Goal: Information Seeking & Learning: Learn about a topic

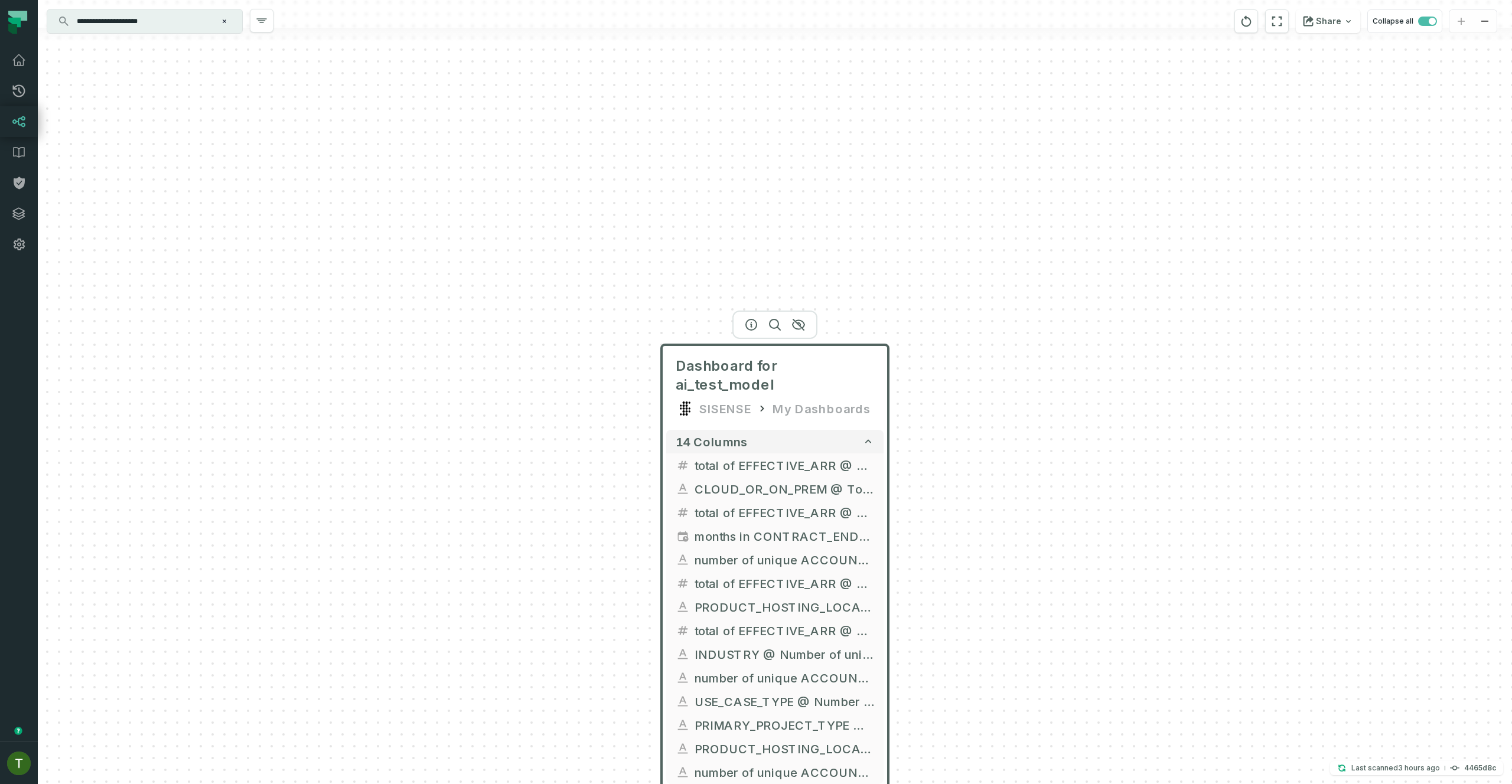
click at [722, 309] on div "Dashboard for ai_test_model SISENSE My Dashboards 14 columns total of EFFECTIVE…" at bounding box center [774, 392] width 1475 height 784
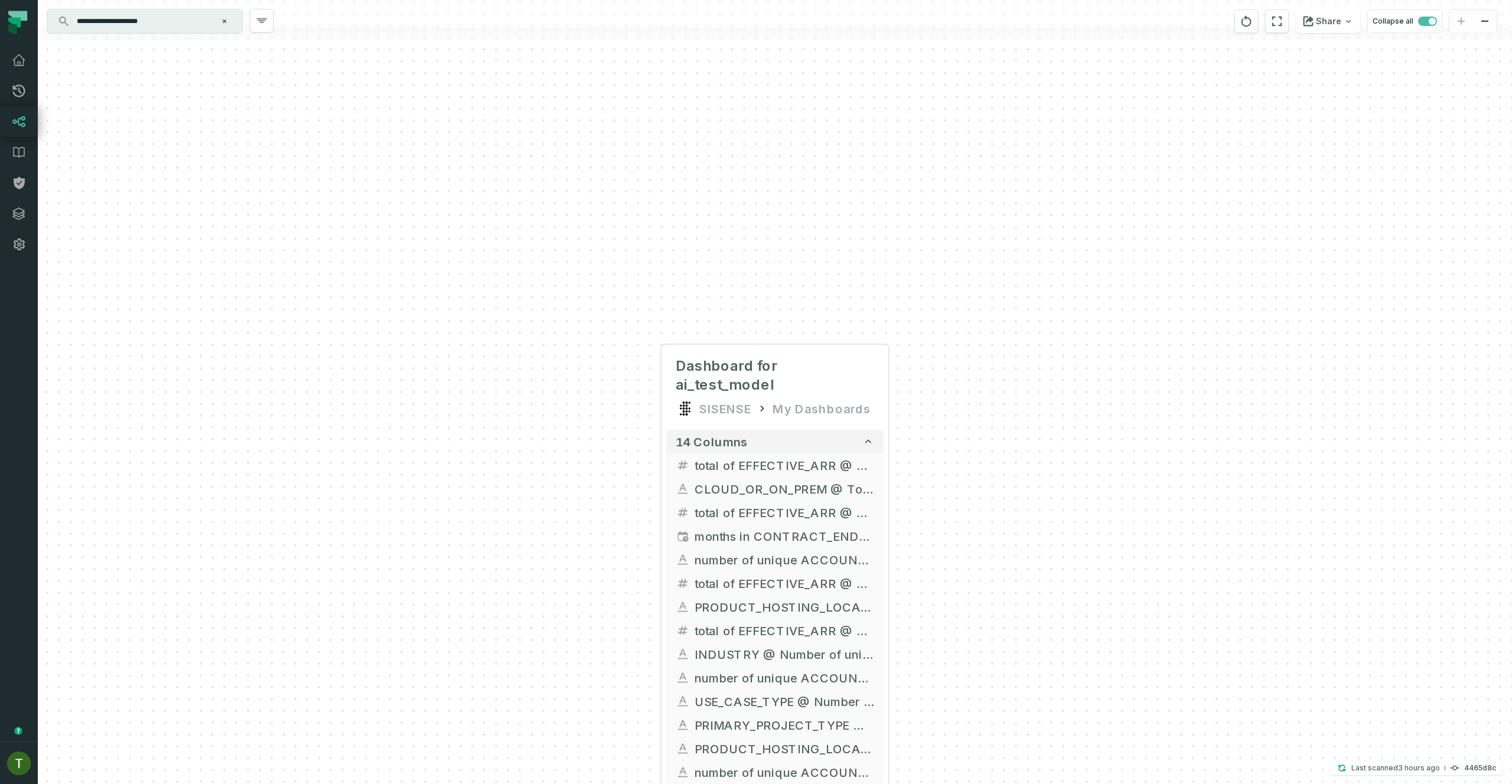
click at [185, 26] on input "**********" at bounding box center [144, 21] width 148 height 19
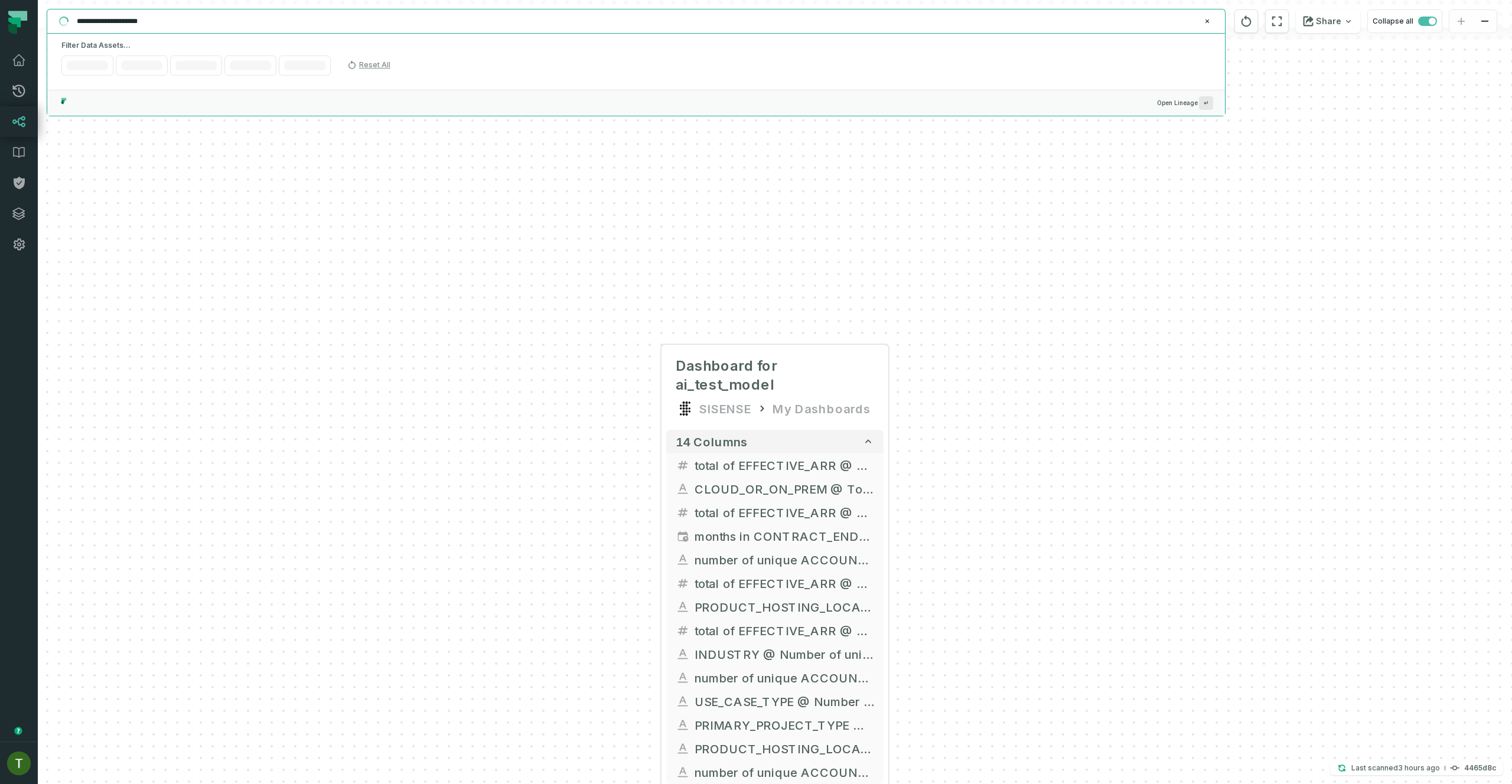
paste input "text"
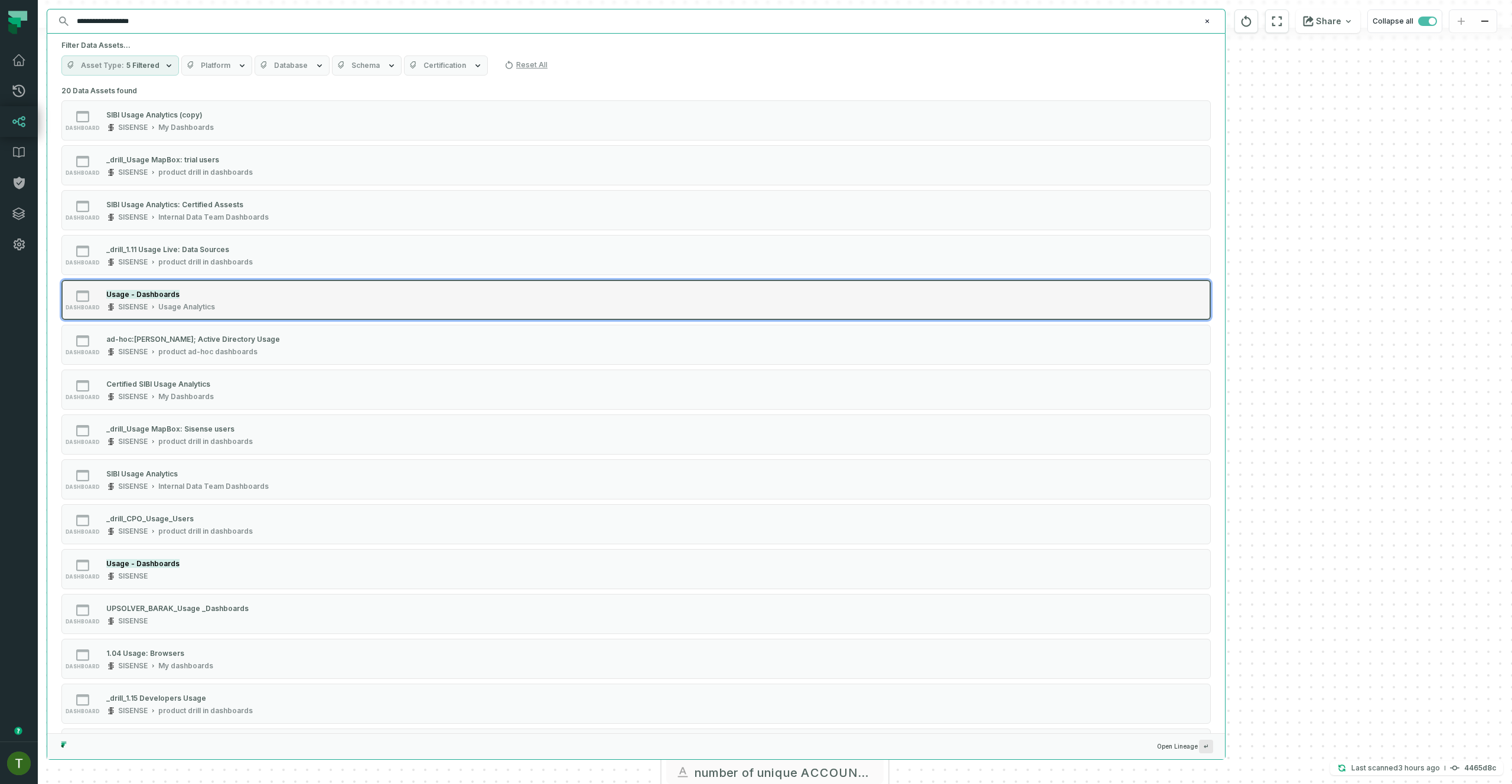
click at [227, 299] on div "dashboard Usage - Dashboards SISENSE Usage Analytics" at bounding box center [211, 300] width 295 height 24
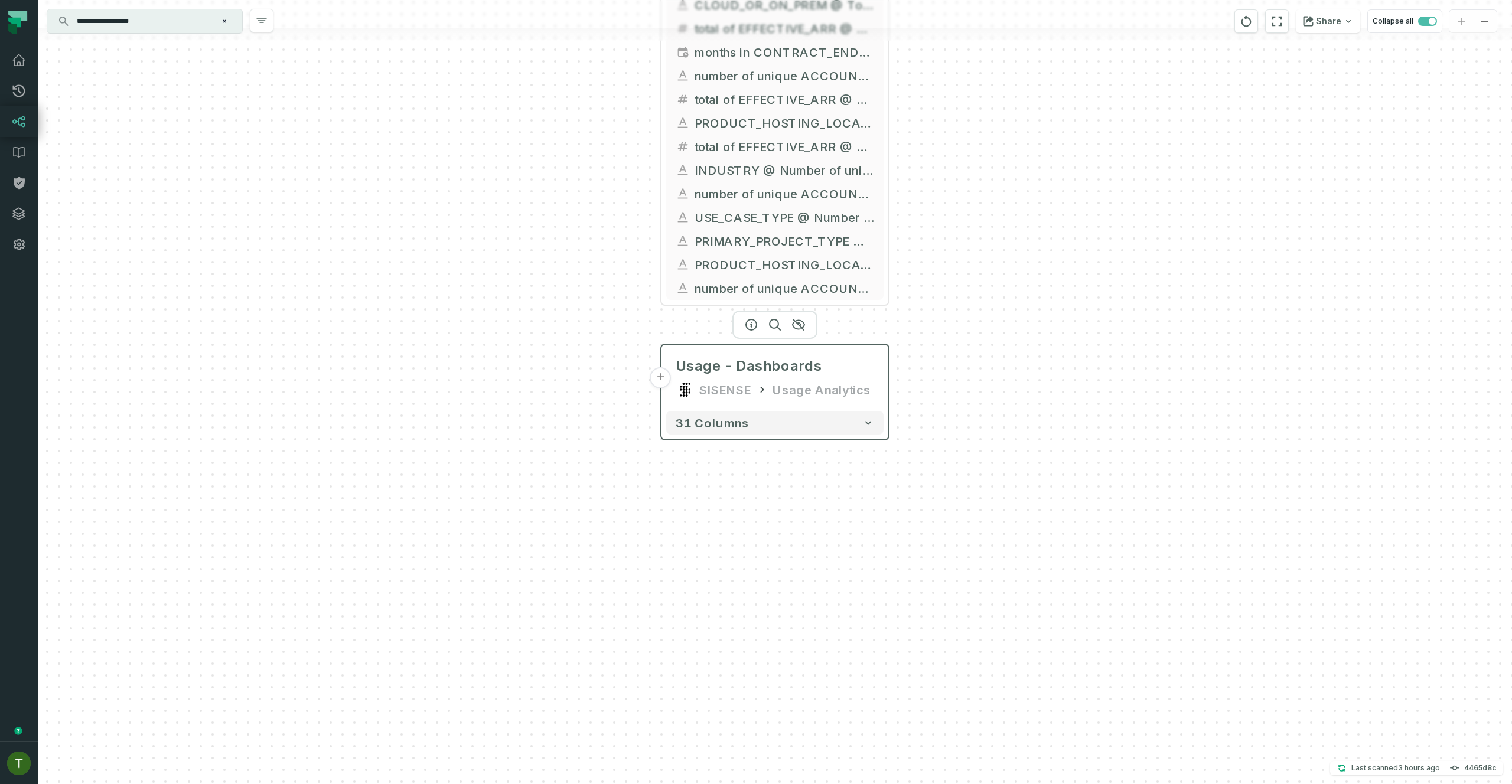
click at [666, 378] on button "+" at bounding box center [660, 377] width 21 height 21
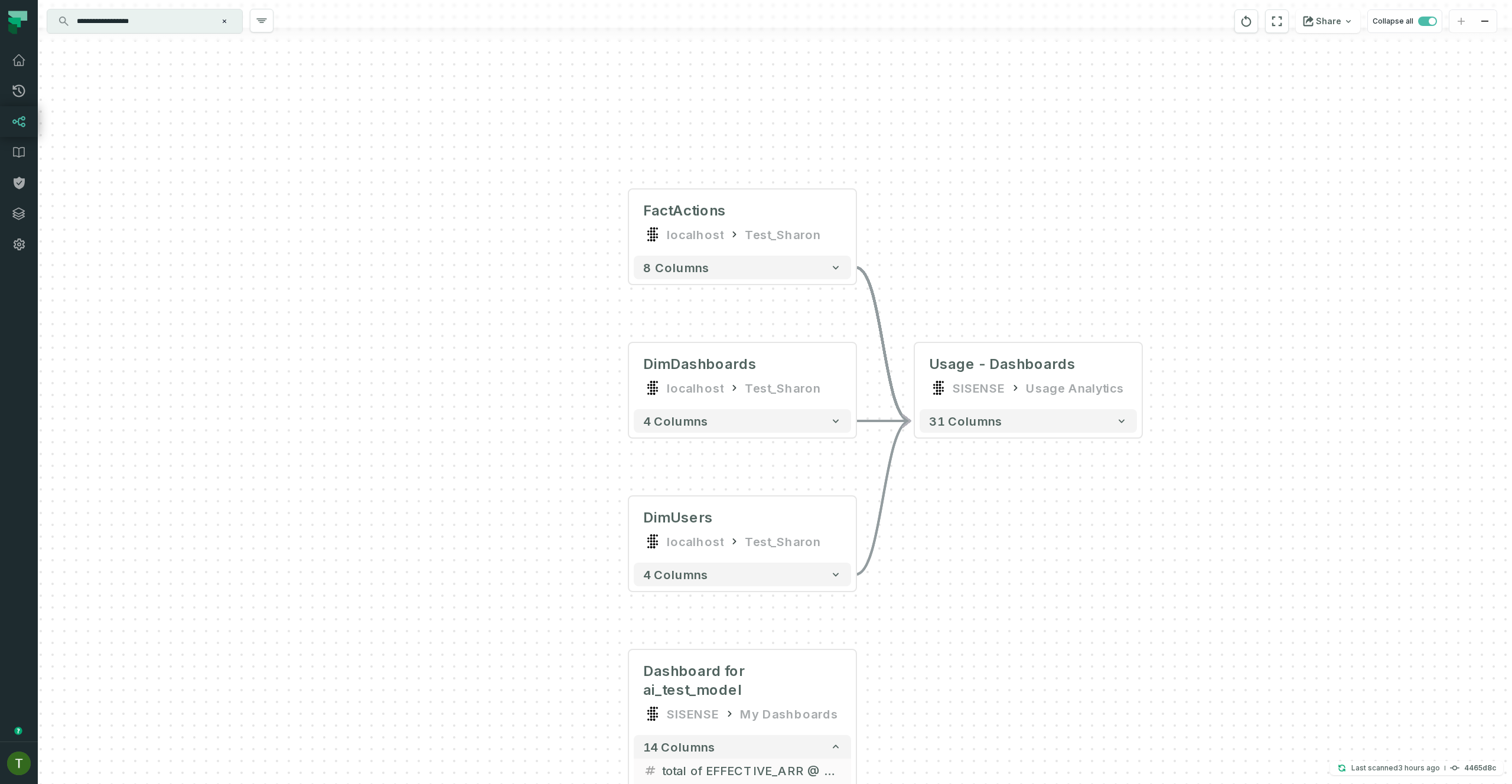
drag, startPoint x: 1068, startPoint y: 612, endPoint x: 919, endPoint y: 491, distance: 191.9
click at [981, 534] on div "FactActions localhost Test_Sharon + 8 columns DimDashboards localhost Test_Shar…" at bounding box center [774, 392] width 1475 height 784
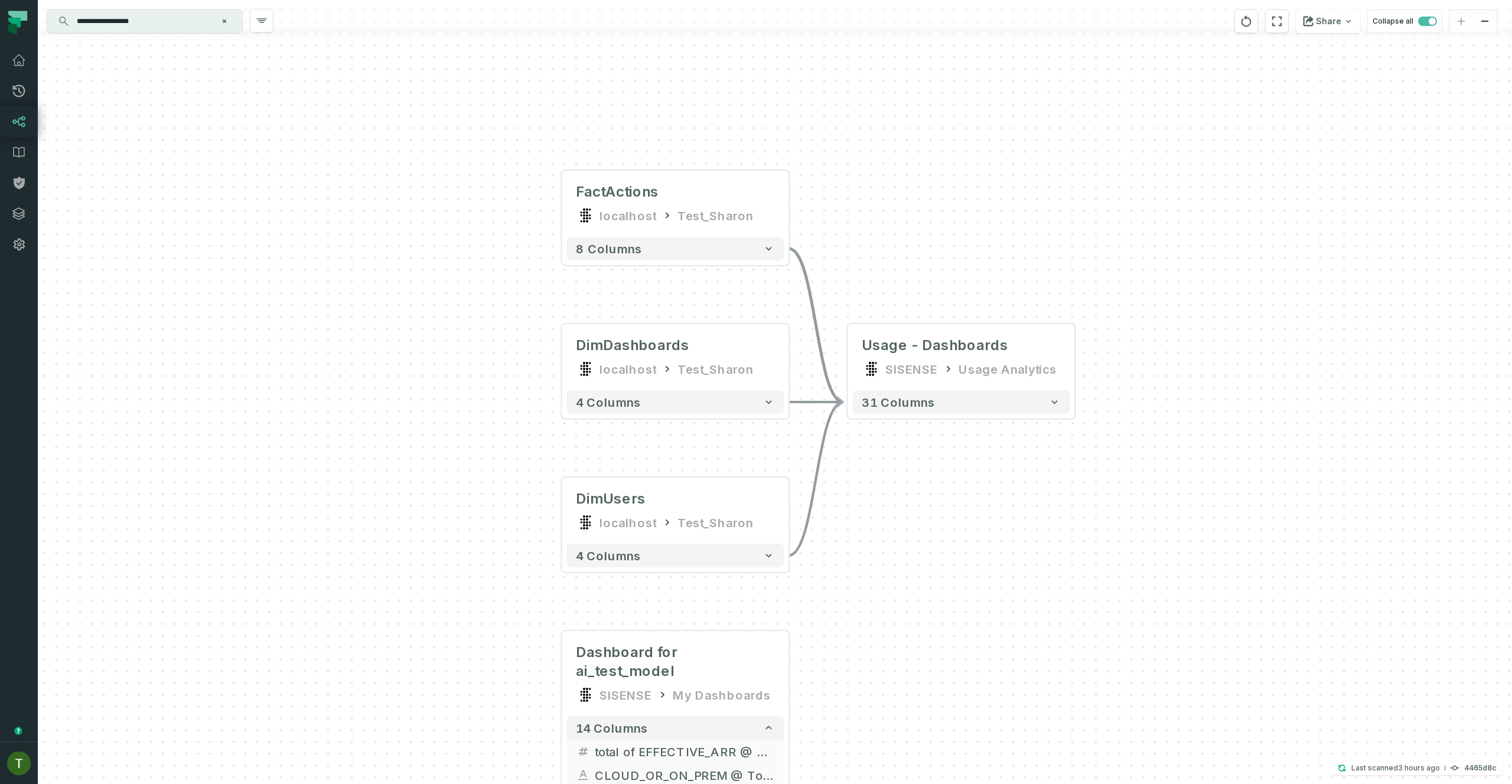
drag, startPoint x: 910, startPoint y: 512, endPoint x: 931, endPoint y: 499, distance: 24.7
click at [932, 499] on div "FactActions localhost Test_Sharon + 8 columns DimDashboards localhost Test_Shar…" at bounding box center [774, 392] width 1475 height 784
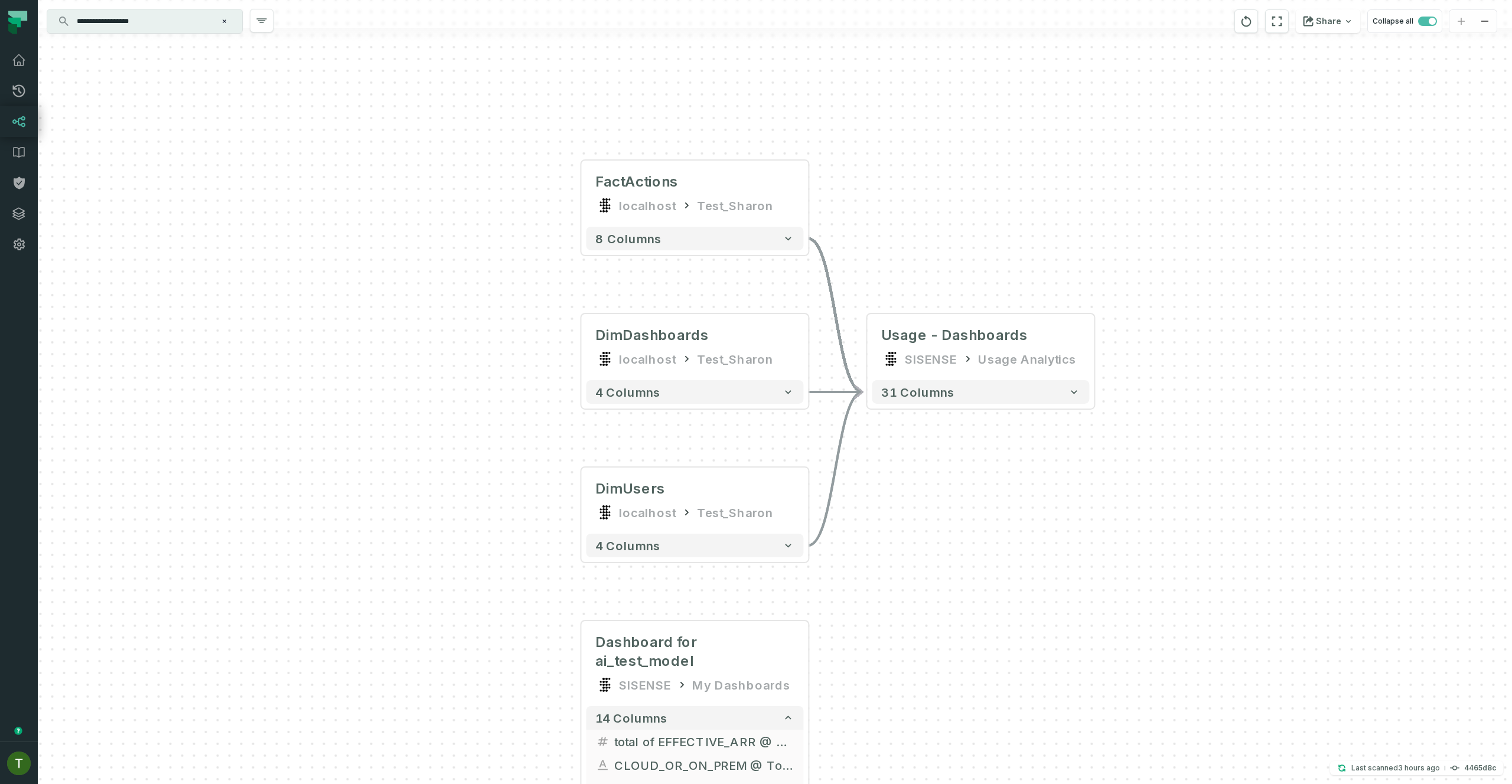
click at [169, 19] on input "**********" at bounding box center [144, 21] width 148 height 19
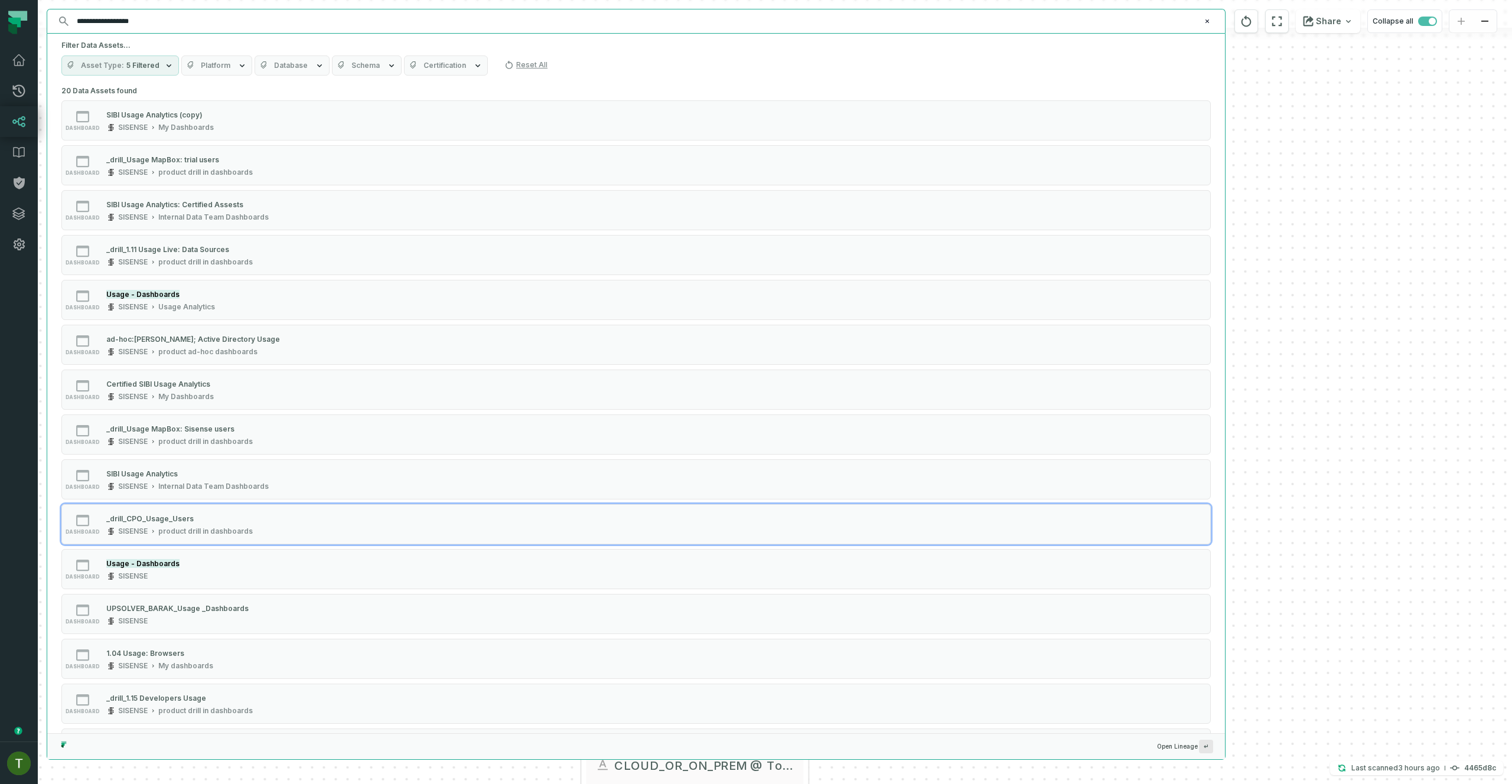
paste input "**********"
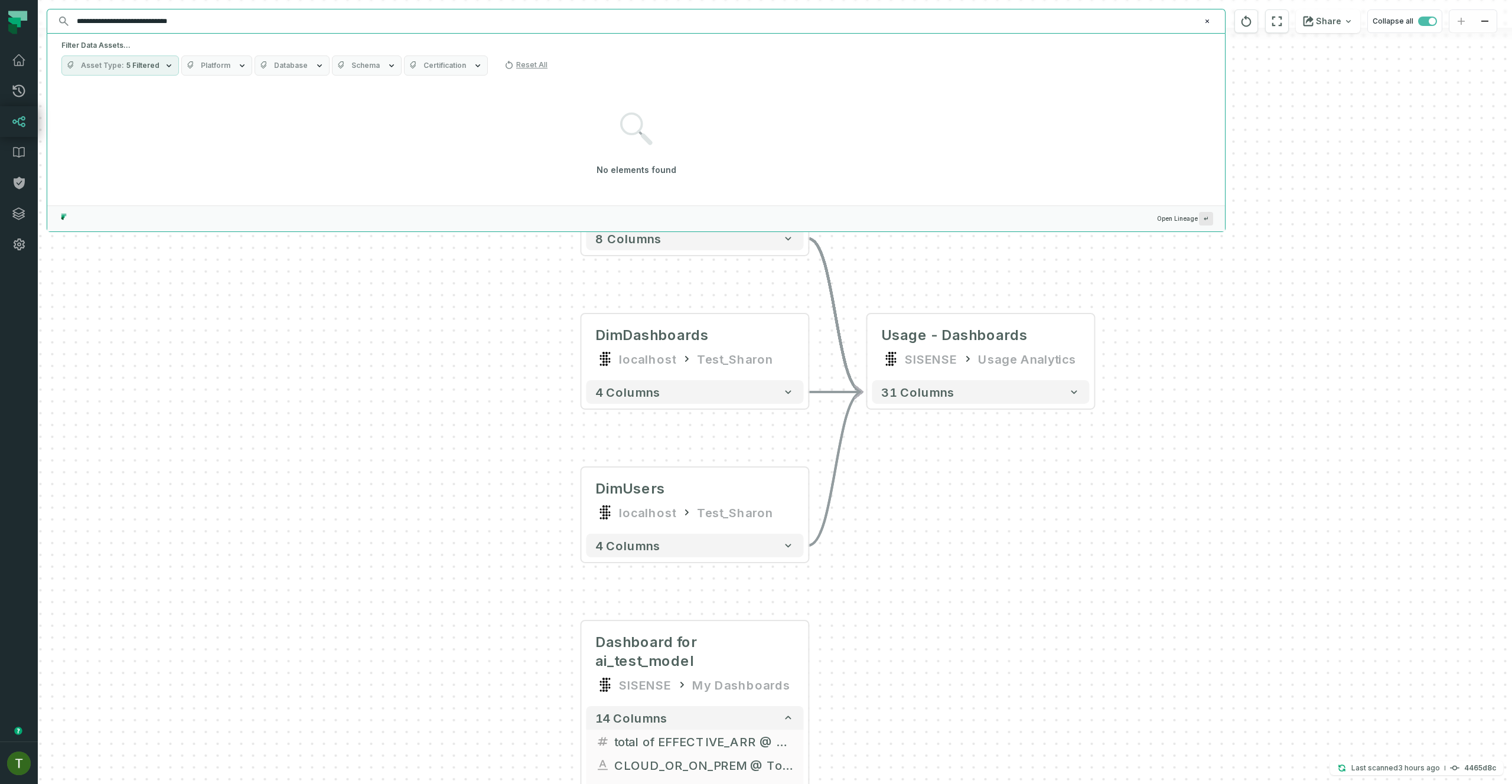
type input "**********"
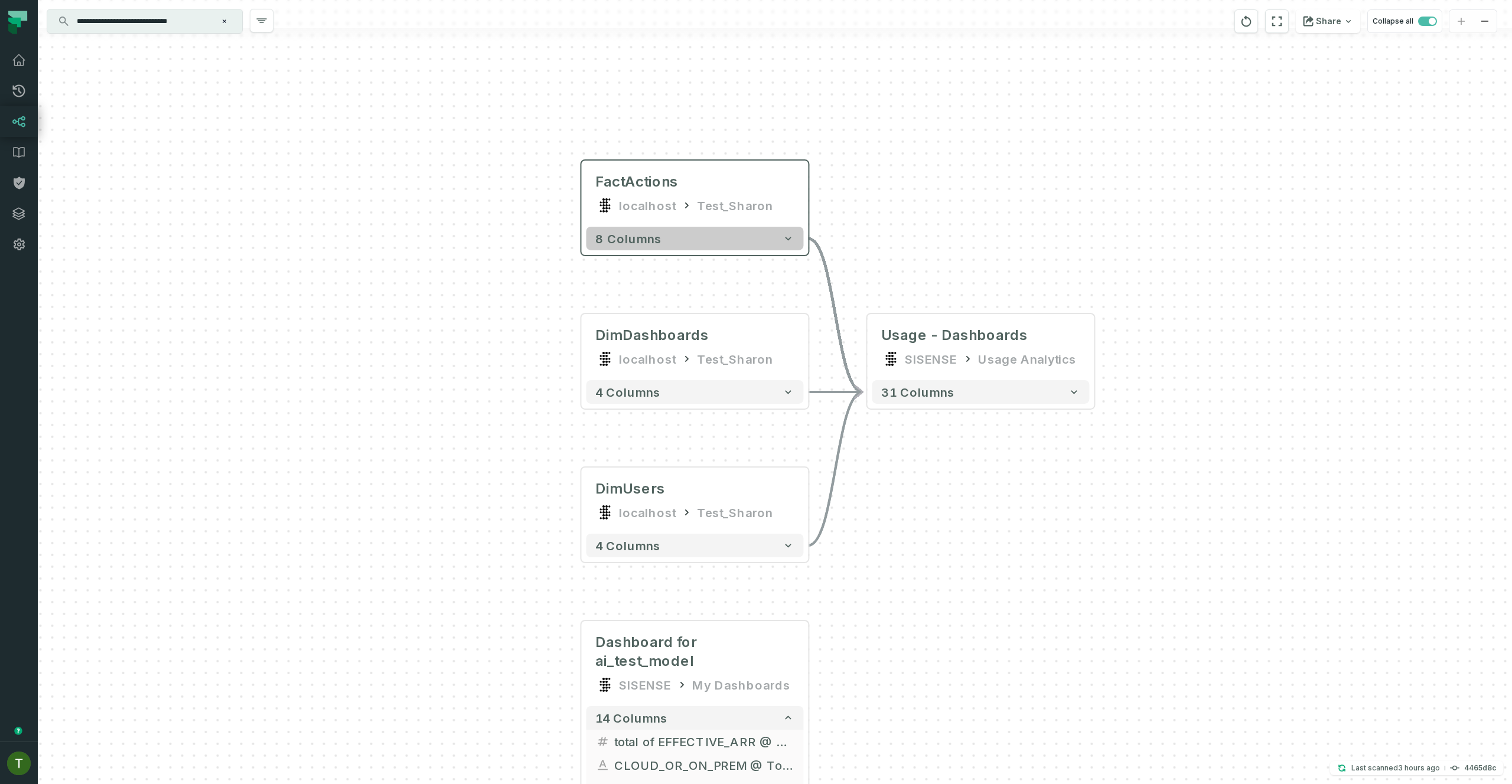
click at [711, 242] on button "8 columns" at bounding box center [694, 239] width 218 height 24
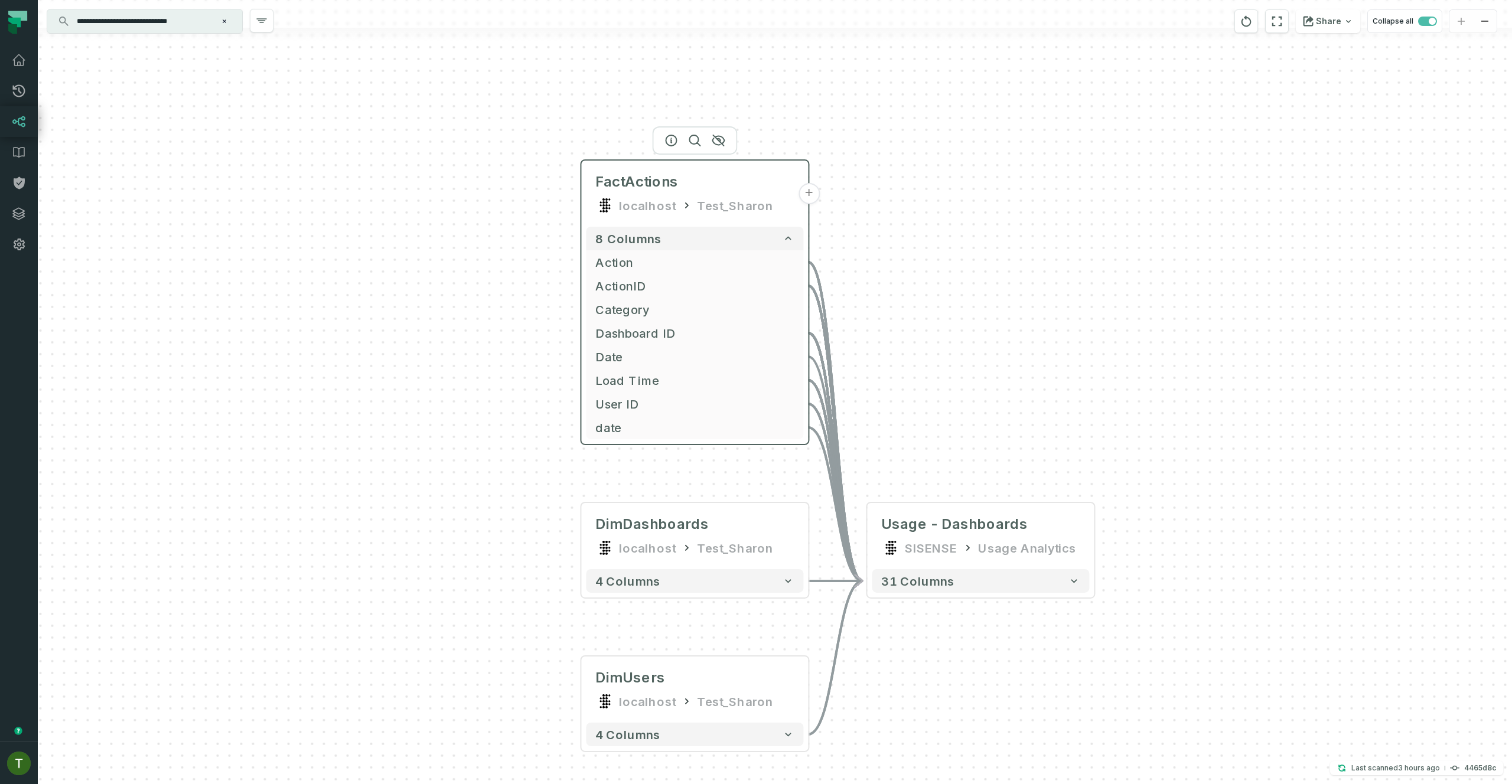
click at [681, 164] on header "FactActions localhost Test_Sharon +" at bounding box center [694, 191] width 227 height 61
click at [673, 174] on span "FactActions" at bounding box center [635, 182] width 82 height 19
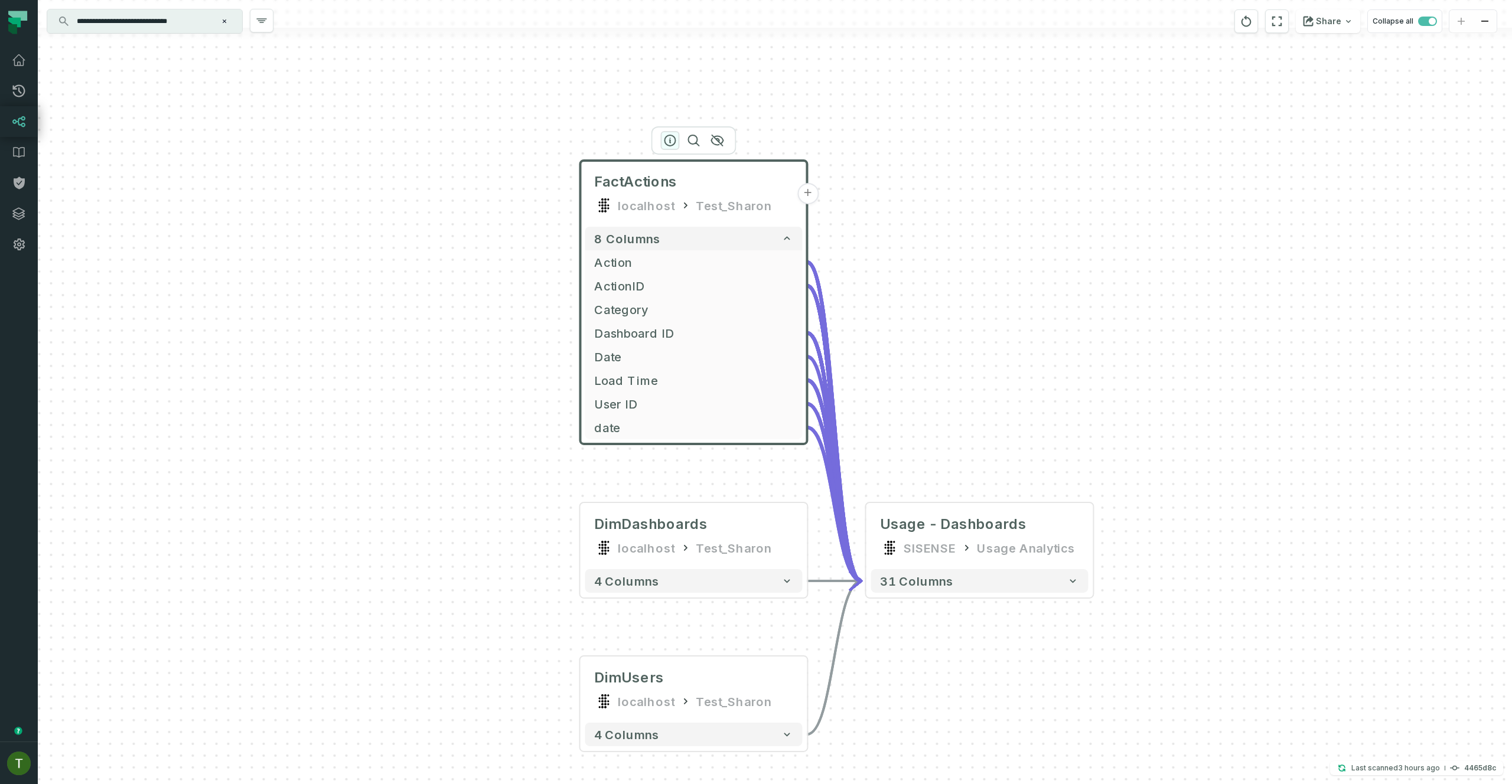
click at [669, 142] on icon "button" at bounding box center [670, 140] width 14 height 14
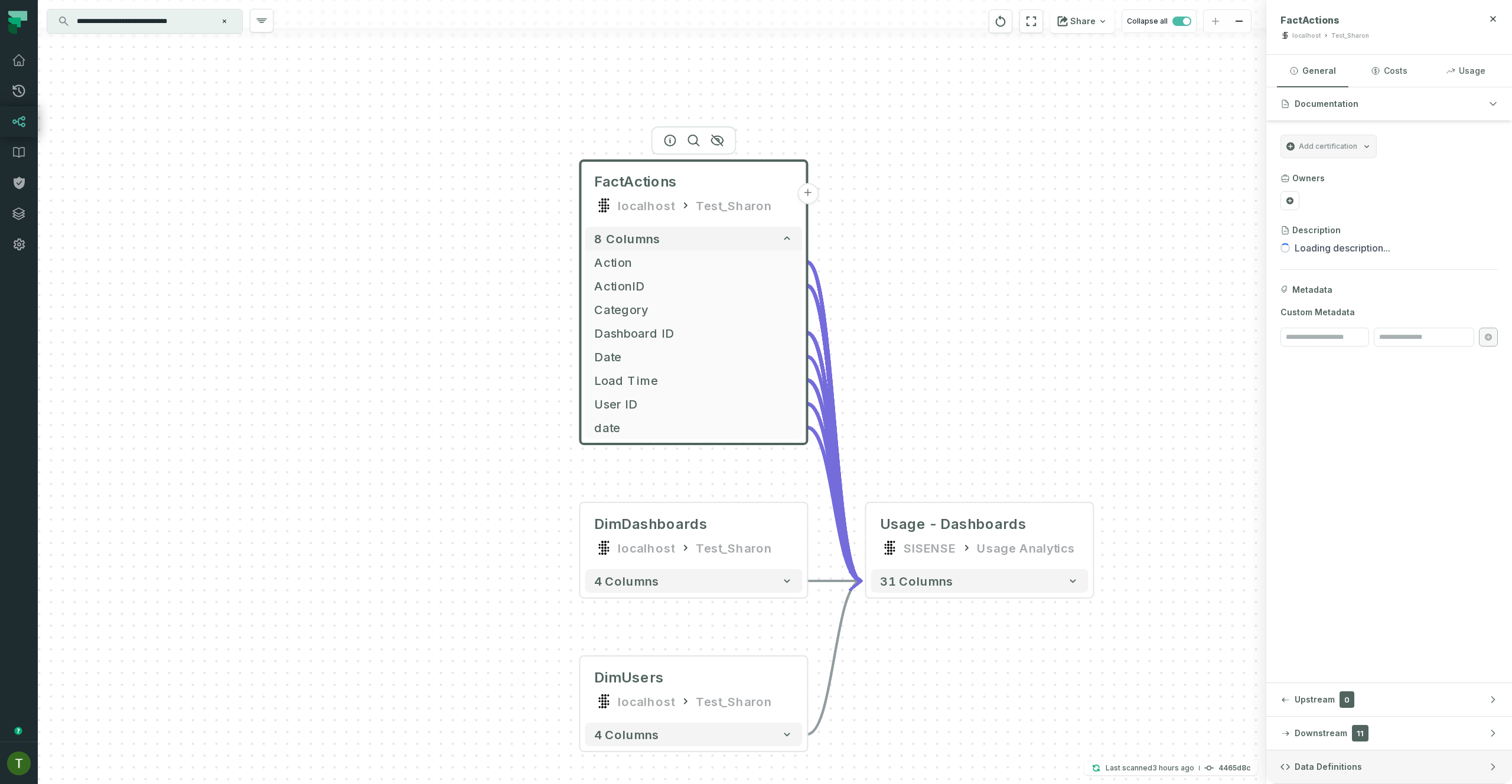
click at [1341, 767] on span "Data Definitions" at bounding box center [1328, 767] width 67 height 12
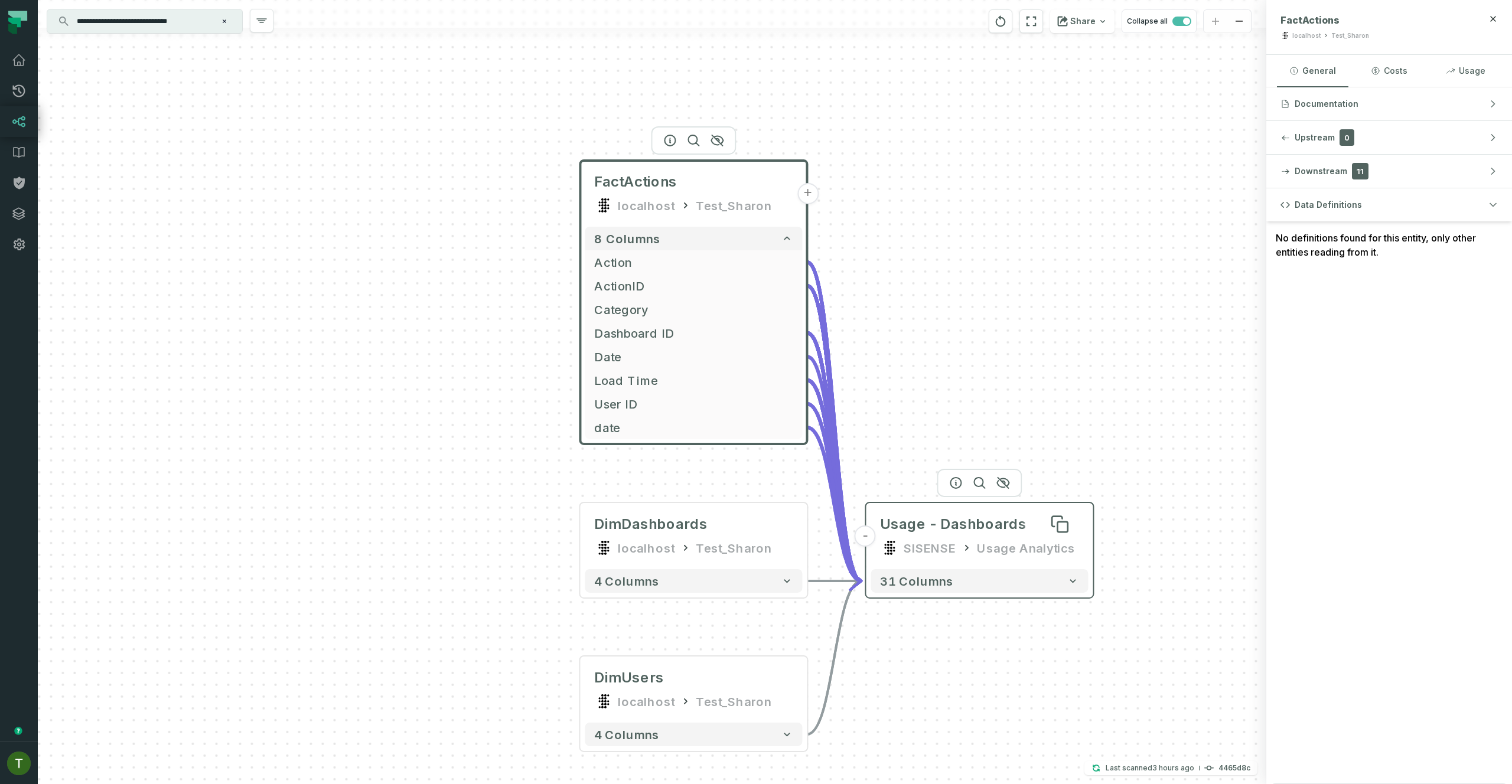
click at [939, 520] on div "Usage - Dashboards" at bounding box center [954, 524] width 146 height 19
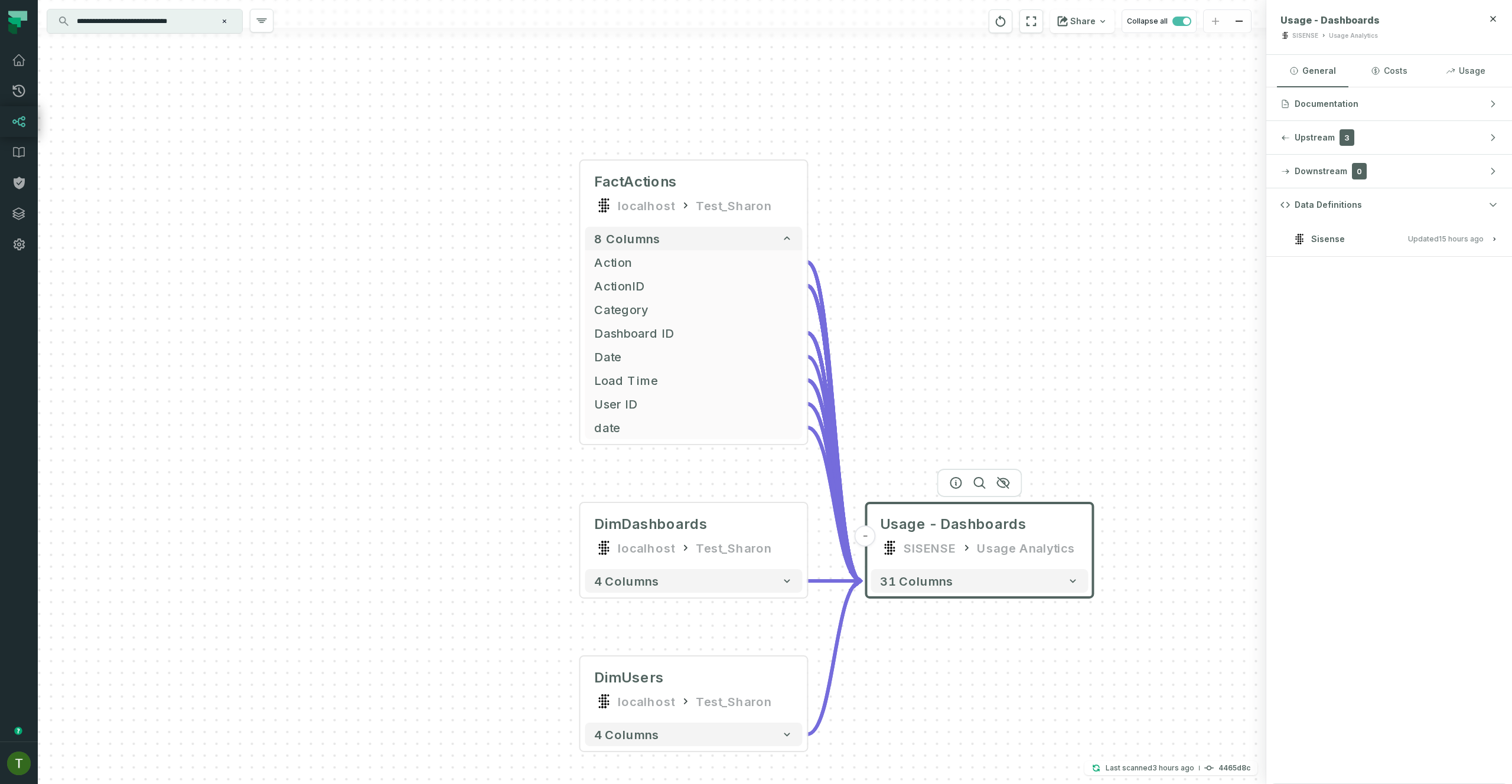
click at [1393, 229] on h3 "Sisense Updated [DATE] 1:04:12 AM" at bounding box center [1389, 240] width 246 height 36
click at [1397, 237] on button "Sisense Updated [DATE] 1:04:12 AM" at bounding box center [1390, 239] width 218 height 16
click at [913, 574] on span "31 columns" at bounding box center [917, 581] width 73 height 14
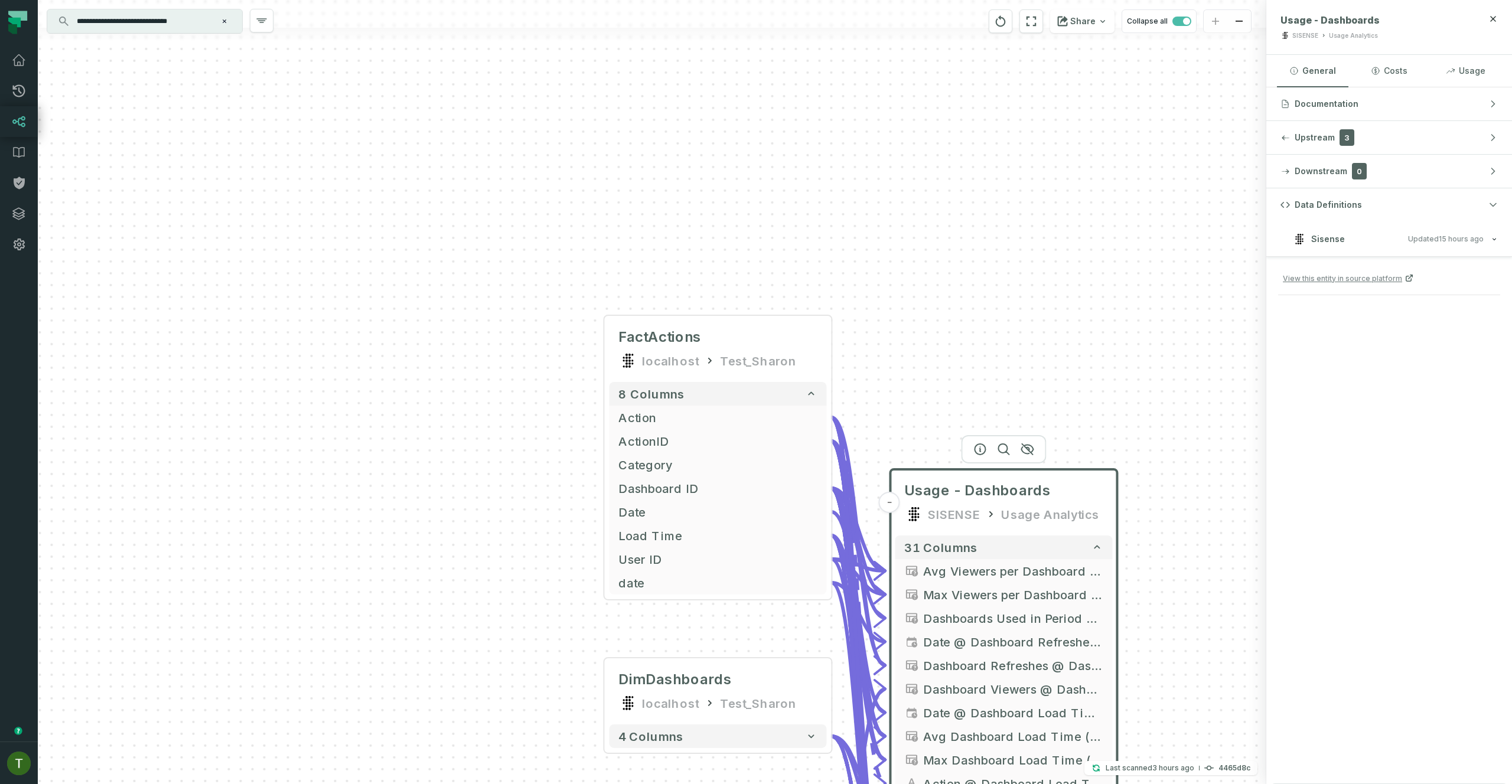
drag, startPoint x: 1074, startPoint y: 402, endPoint x: 1107, endPoint y: 169, distance: 235.3
click at [1107, 187] on div "FactActions localhost Test_Sharon + 8 columns Action + ActionID + Category + Da…" at bounding box center [652, 392] width 1229 height 784
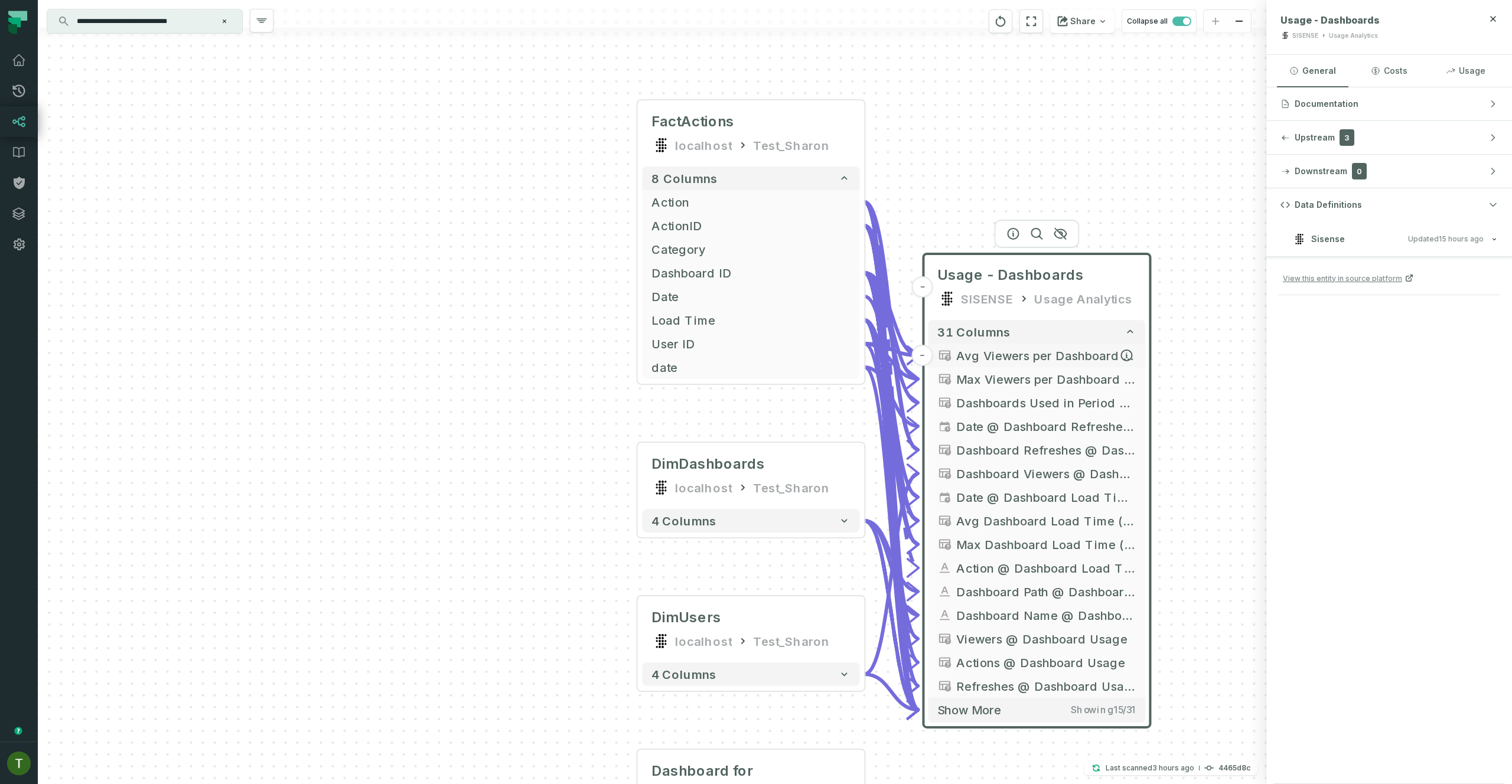
click at [1062, 355] on span "Avg Viewers per Dashboard @ Unnamed widget (62d59cba0774210037bdb70b)" at bounding box center [1045, 355] width 179 height 18
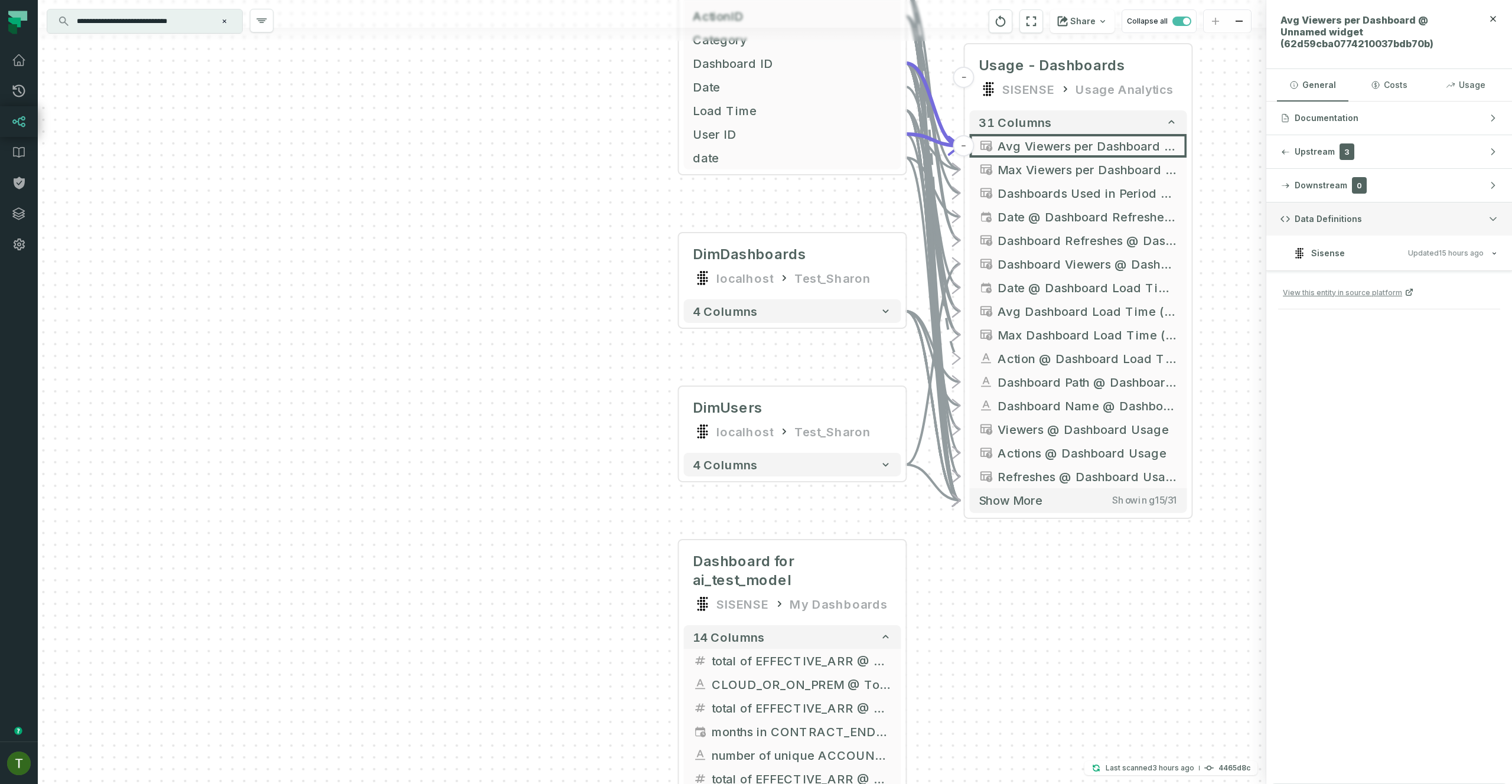
drag, startPoint x: 1226, startPoint y: 502, endPoint x: 1277, endPoint y: 192, distance: 314.2
click at [1276, 210] on div "FactActions localhost Test_Sharon + 8 columns Action + ActionID + Category + Da…" at bounding box center [774, 392] width 1475 height 784
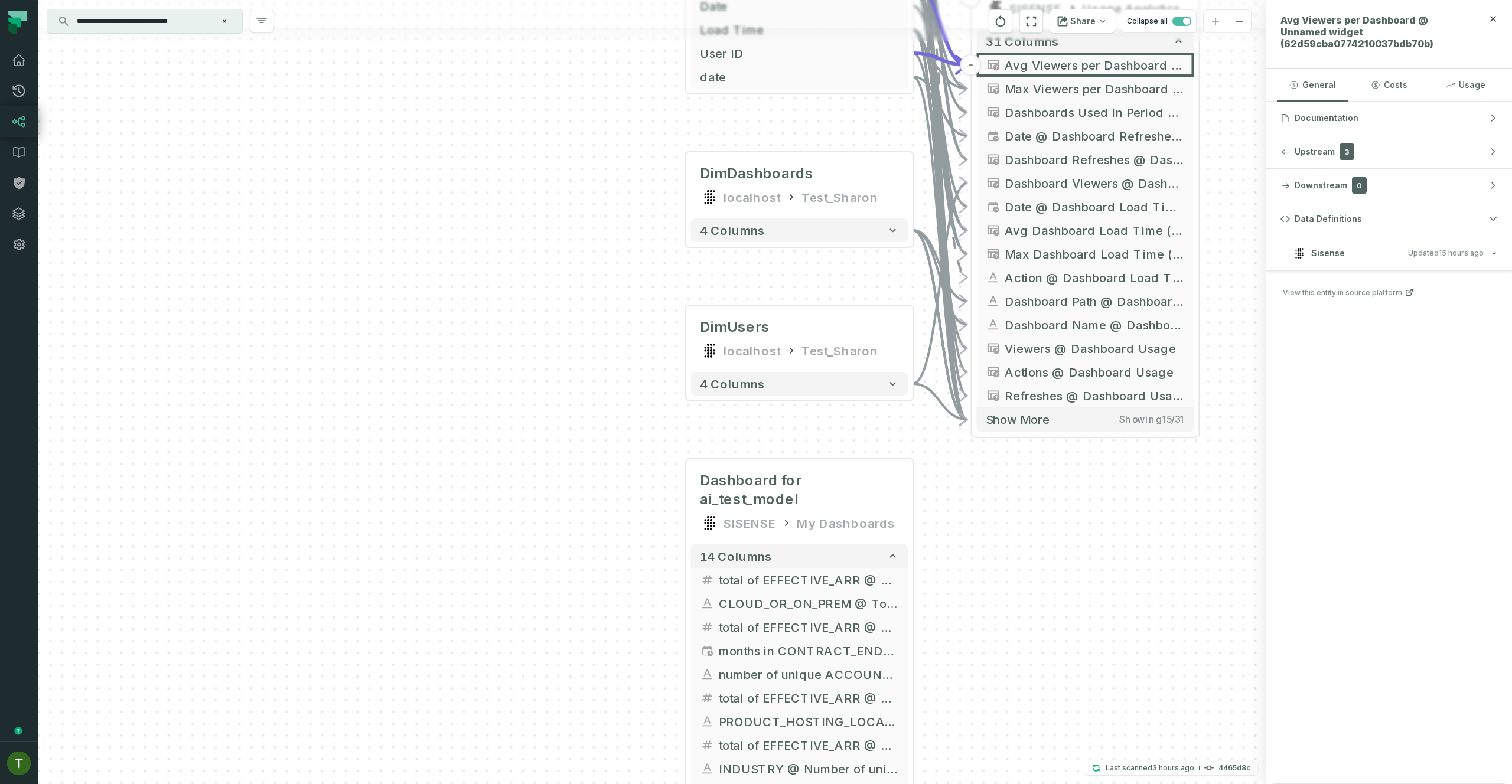
drag, startPoint x: 1211, startPoint y: 406, endPoint x: 1194, endPoint y: 366, distance: 43.5
click at [1198, 370] on div "FactActions localhost Test_Sharon + 8 columns Action + ActionID + Category + Da…" at bounding box center [652, 392] width 1229 height 784
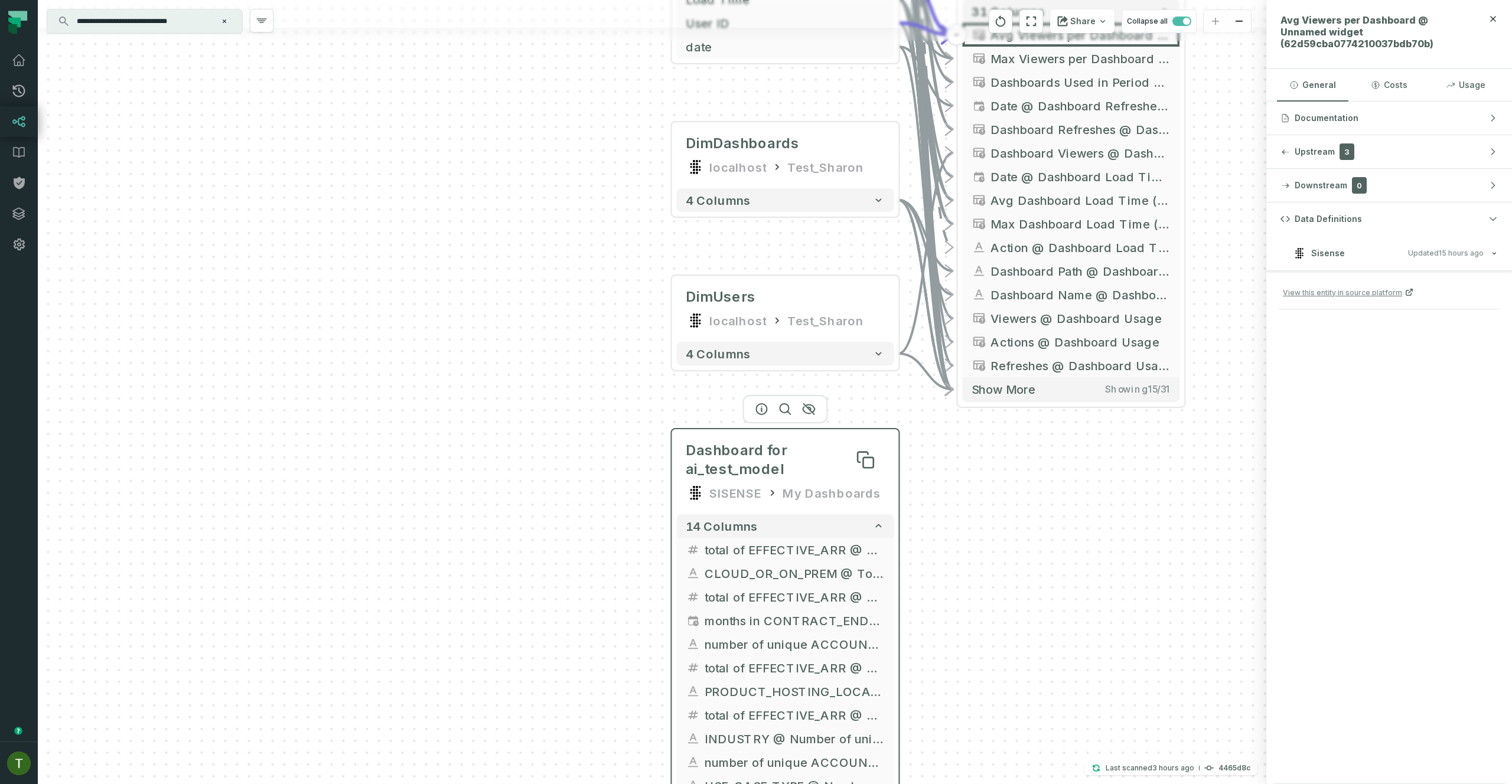
click at [829, 450] on span "Dashboard for ai_test_model" at bounding box center [785, 460] width 199 height 37
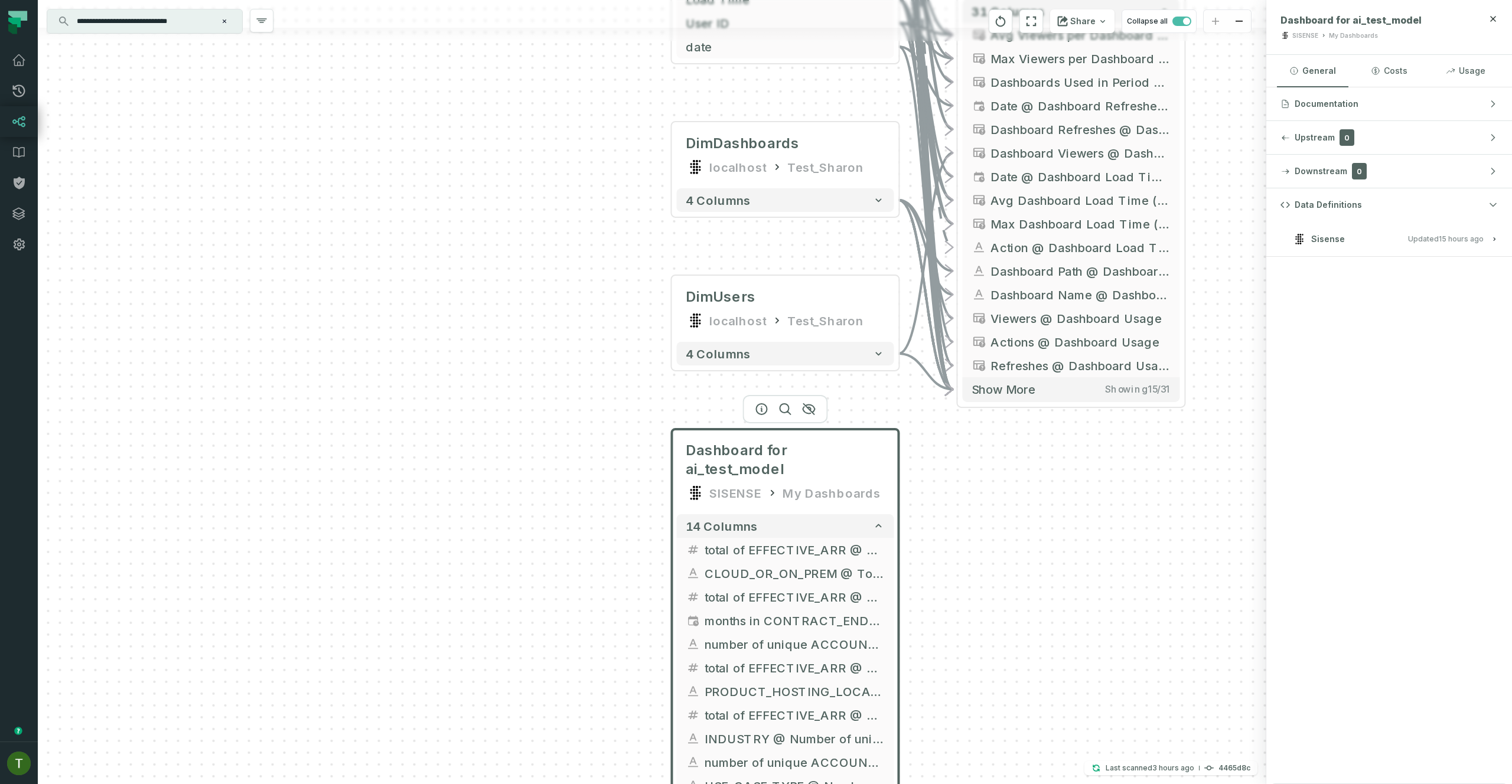
click at [1343, 240] on button "Sisense Updated [DATE] 1:04:12 AM" at bounding box center [1390, 239] width 218 height 16
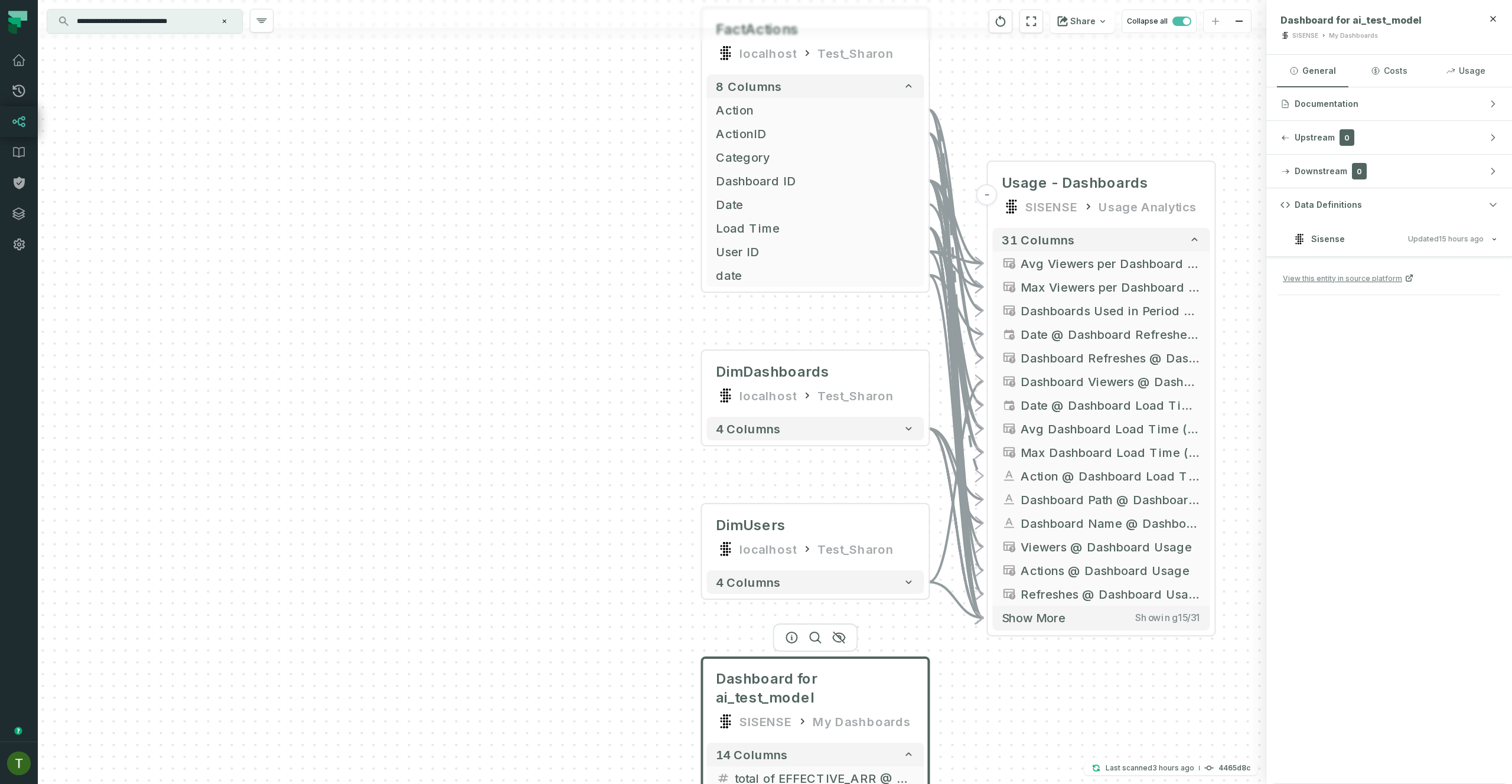
drag, startPoint x: 990, startPoint y: 651, endPoint x: 1000, endPoint y: 744, distance: 93.5
click at [1000, 738] on div "FactActions localhost Test_Sharon + 8 columns Action + ActionID + Category + Da…" at bounding box center [652, 392] width 1229 height 784
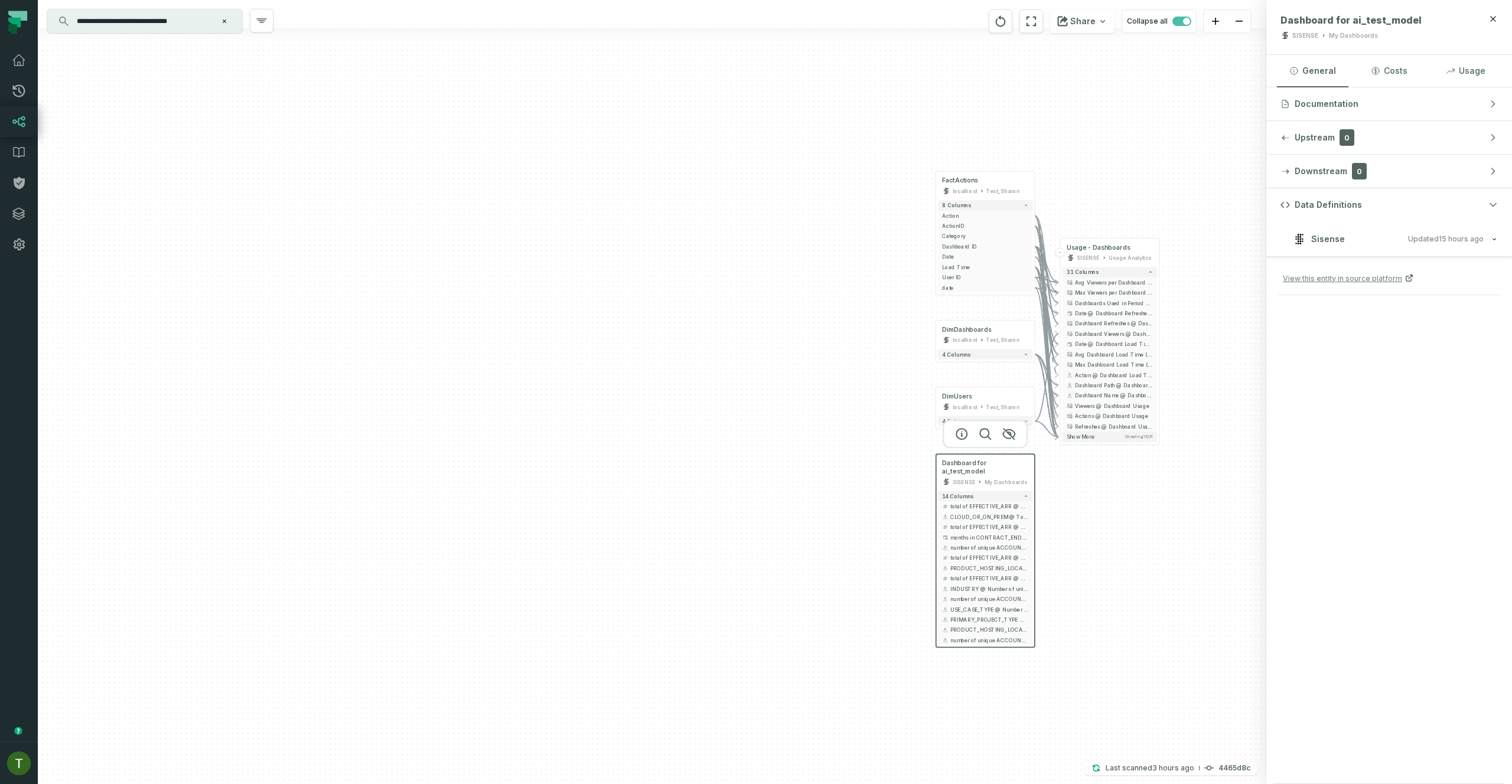
click at [1460, 237] on relative-time "[DATE] 1:04:12 AM" at bounding box center [1461, 239] width 45 height 8
